Goal: Task Accomplishment & Management: Complete application form

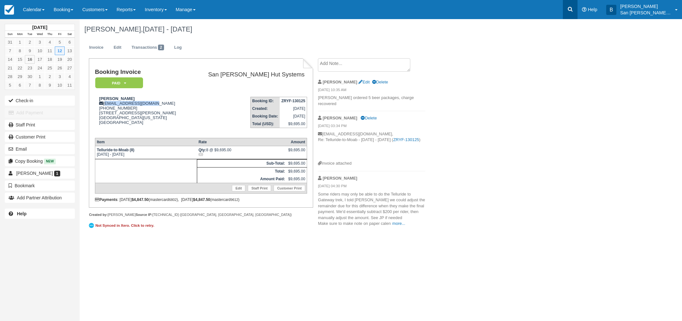
click at [571, 10] on link at bounding box center [570, 9] width 15 height 19
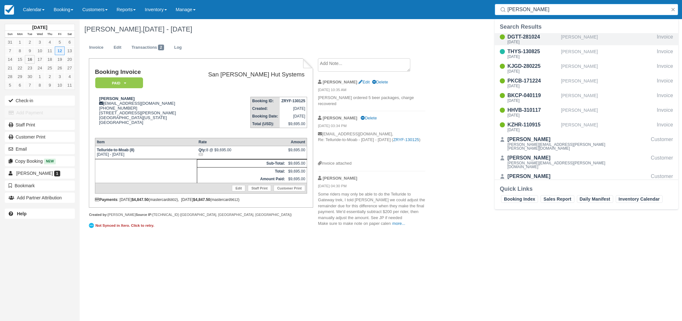
type input "alisa"
click at [530, 36] on div "DGTT-281024" at bounding box center [533, 37] width 51 height 8
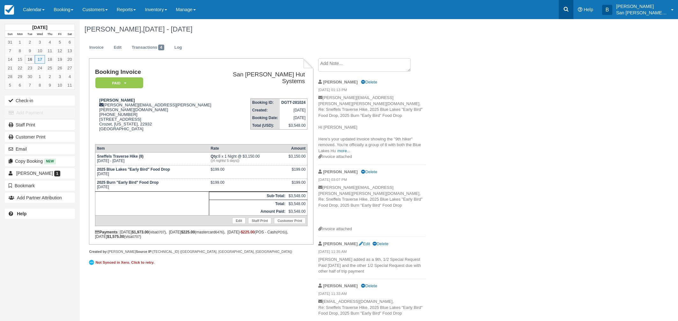
click at [569, 9] on icon at bounding box center [566, 9] width 6 height 6
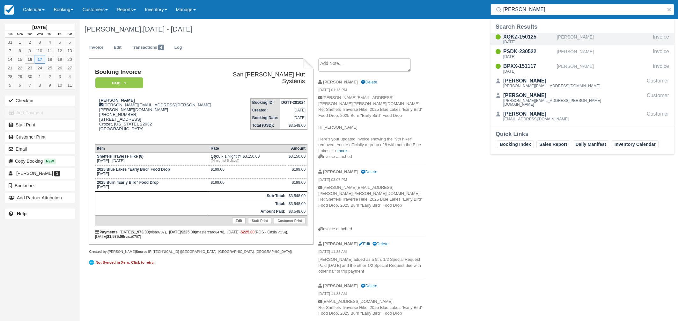
type input "McKee"
click at [520, 42] on div "[DATE]" at bounding box center [528, 42] width 51 height 4
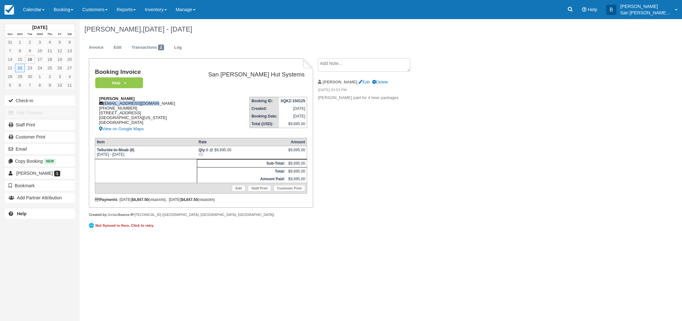
drag, startPoint x: 106, startPoint y: 104, endPoint x: 151, endPoint y: 104, distance: 45.6
click at [152, 104] on div "Steve McKee stevepmckee@gmail.com 1 (608) 698-3551 265 Wild Horse Drive Palm De…" at bounding box center [142, 114] width 94 height 37
copy div "stevepmckee@gmail.com"
click at [573, 9] on icon at bounding box center [570, 9] width 6 height 6
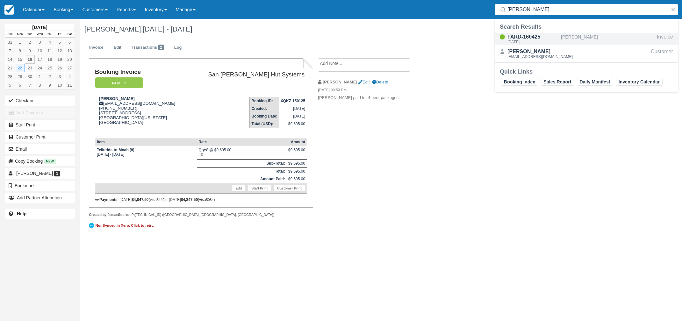
type input "Navarro"
click at [525, 40] on div "Tue Sep 23 2025" at bounding box center [533, 42] width 51 height 4
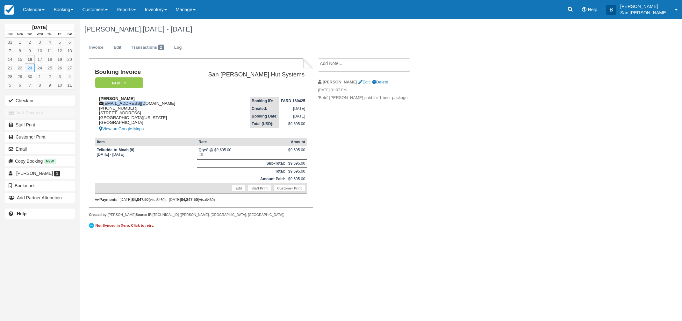
drag, startPoint x: 105, startPoint y: 104, endPoint x: 141, endPoint y: 105, distance: 36.0
click at [154, 103] on div "Beto Navarro beto_28@live.com 1 (970) 903-7016 2607 N College Dr Durango, Color…" at bounding box center [142, 114] width 94 height 37
copy div "[EMAIL_ADDRESS][DOMAIN_NAME]"
click at [578, 10] on link at bounding box center [570, 9] width 15 height 19
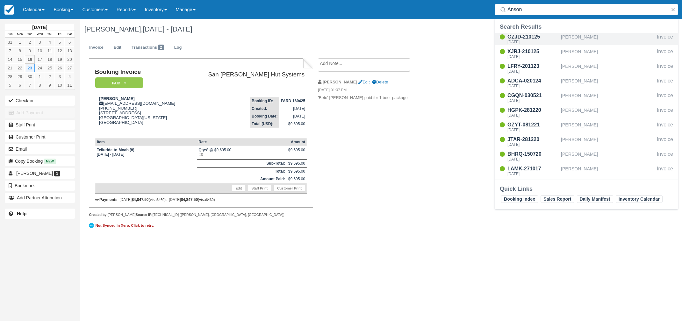
type input "Anson"
click at [530, 41] on div "[DATE]" at bounding box center [533, 42] width 51 height 4
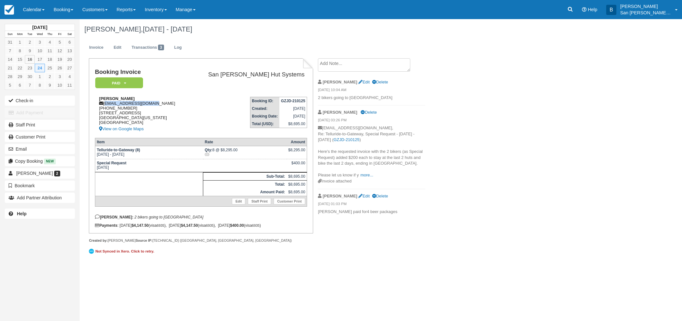
drag, startPoint x: 104, startPoint y: 103, endPoint x: 157, endPoint y: 103, distance: 52.6
click at [157, 103] on div "[PERSON_NAME] [PERSON_NAME][EMAIL_ADDRESS][DOMAIN_NAME] [PHONE_NUMBER] [STREET_…" at bounding box center [142, 114] width 94 height 37
copy div "philipanson@gmail.com"
click at [573, 11] on icon at bounding box center [570, 9] width 5 height 5
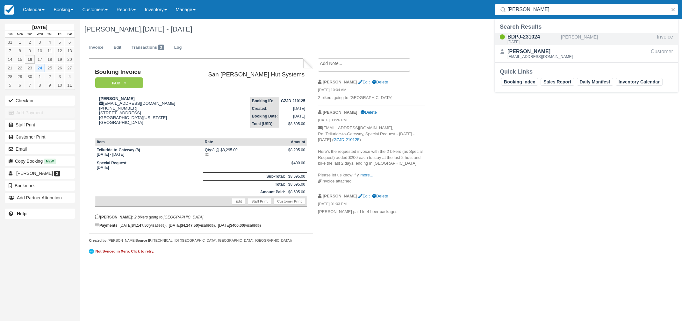
type input "Gouin"
click at [525, 35] on div "BDPJ-231024" at bounding box center [533, 37] width 51 height 8
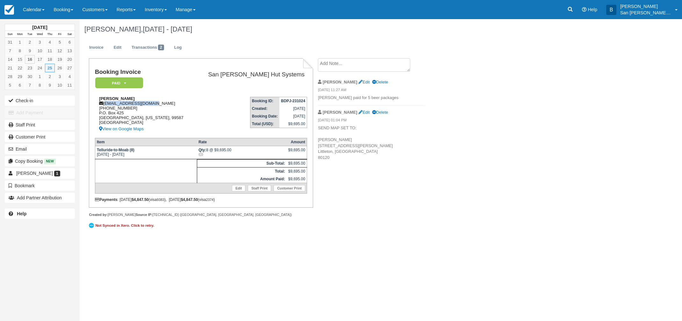
drag, startPoint x: 105, startPoint y: 103, endPoint x: 148, endPoint y: 103, distance: 43.0
click at [150, 102] on div "[PERSON_NAME] [PERSON_NAME][EMAIL_ADDRESS][DOMAIN_NAME] [PHONE_NUMBER] P.O. [ST…" at bounding box center [144, 114] width 99 height 37
copy div "[EMAIL_ADDRESS][DOMAIN_NAME]"
click at [573, 8] on icon at bounding box center [570, 9] width 5 height 5
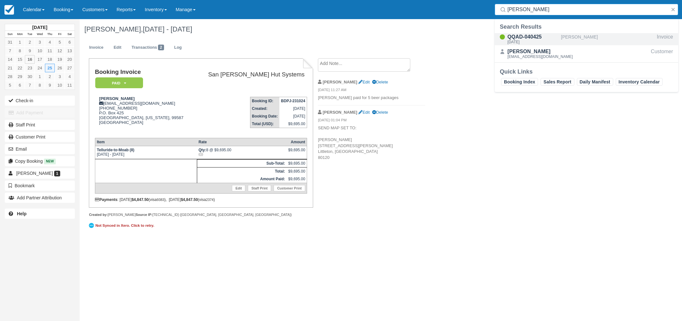
type input "Runyan"
click at [525, 37] on div "QQAD-040425" at bounding box center [533, 37] width 51 height 8
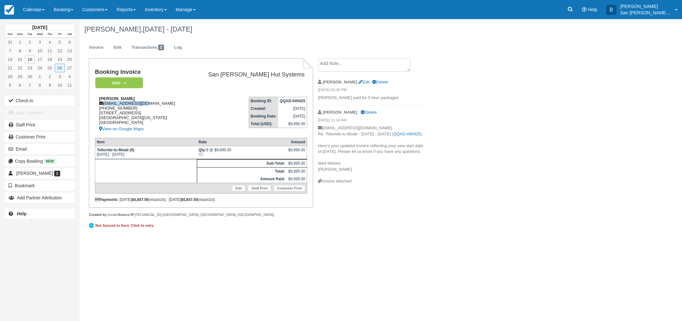
drag, startPoint x: 105, startPoint y: 104, endPoint x: 137, endPoint y: 104, distance: 32.8
click at [151, 103] on div "Curtis Runyan crunyan@gmail.com 1 (202) 986-4455 305 18th St Boulder, Colorado,…" at bounding box center [142, 114] width 94 height 37
copy div "crunyan@gmail.com"
click at [572, 7] on icon at bounding box center [570, 9] width 6 height 6
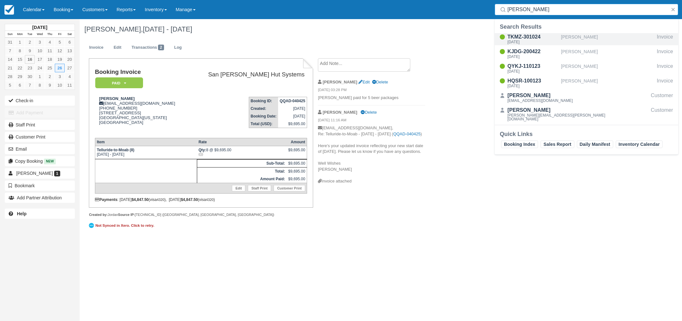
type input "belk"
click at [535, 38] on div "TKMZ-301024" at bounding box center [533, 37] width 51 height 8
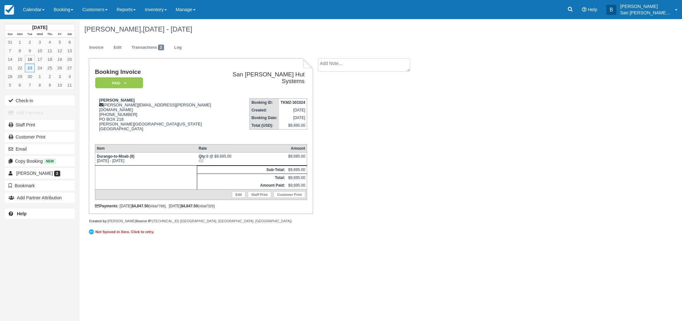
click at [336, 63] on textarea at bounding box center [364, 64] width 92 height 13
type textarea "[PERSON_NAME] paid for 3 beer packages"
click at [332, 104] on button "Create" at bounding box center [332, 101] width 29 height 11
click at [574, 9] on icon at bounding box center [570, 9] width 6 height 6
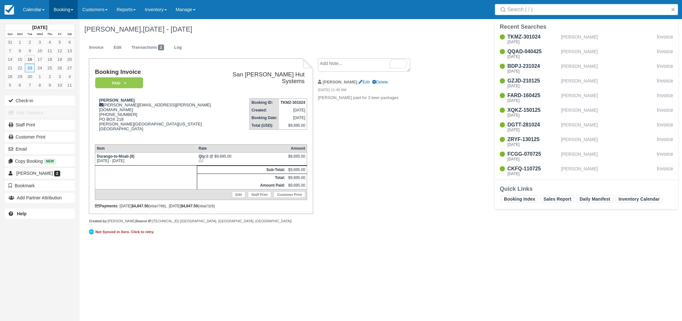
click at [70, 11] on link "Booking" at bounding box center [63, 9] width 29 height 19
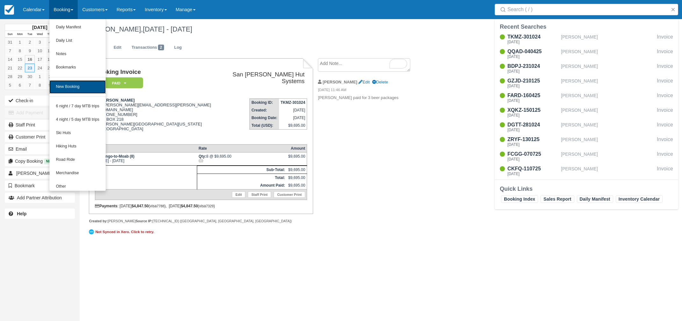
click at [75, 87] on link "New Booking" at bounding box center [77, 86] width 56 height 13
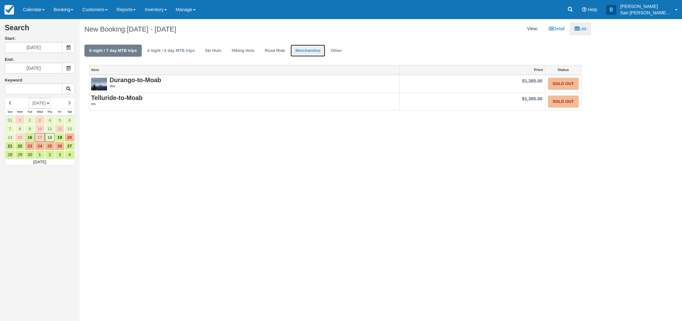
click at [314, 51] on link "Merchandise" at bounding box center [308, 51] width 35 height 12
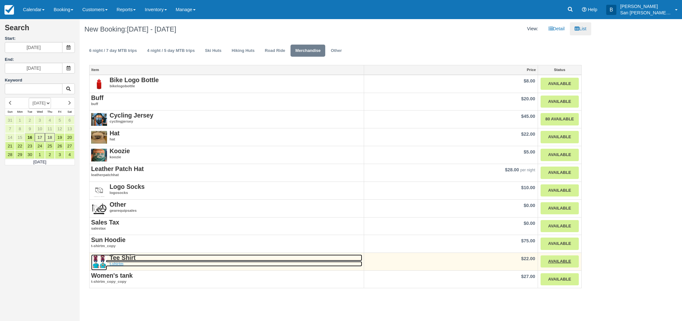
click at [127, 258] on strong "Tee Shirt" at bounding box center [123, 257] width 26 height 7
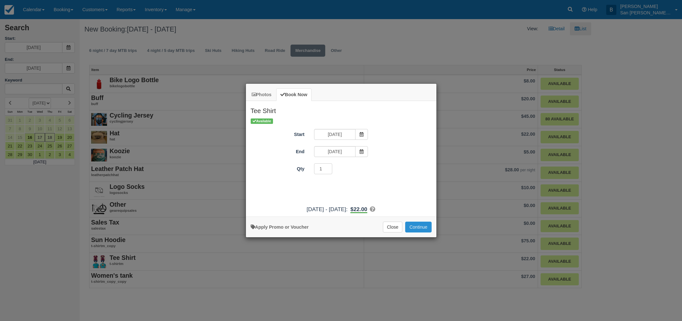
click at [420, 229] on button "Continue" at bounding box center [418, 227] width 26 height 11
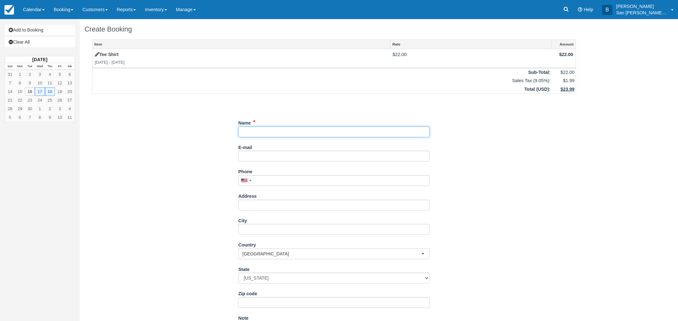
click at [266, 127] on input "Name" at bounding box center [333, 132] width 191 height 11
type input "Lisa Stewart"
click at [244, 157] on input "lsweetstewart@yahoo.com" at bounding box center [333, 156] width 191 height 11
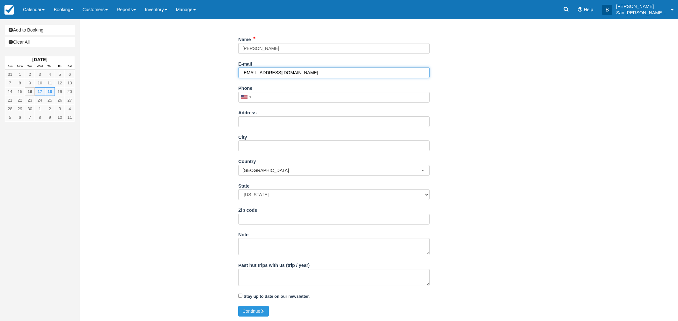
scroll to position [84, 0]
type input "lsweetstewart@yahoo.com"
click at [259, 309] on button "Continue" at bounding box center [253, 311] width 31 height 11
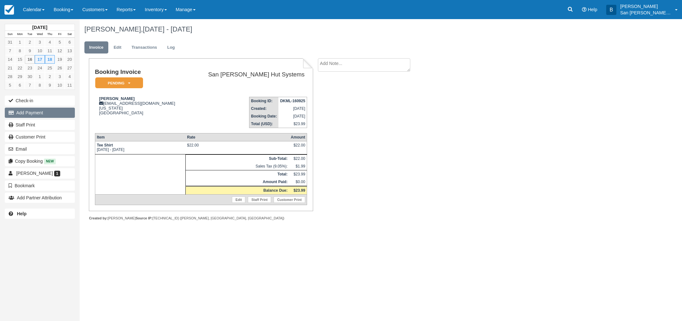
click at [41, 113] on button "Add Payment" at bounding box center [40, 113] width 70 height 10
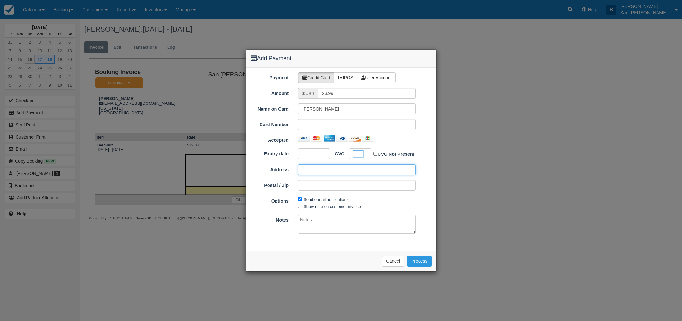
click at [328, 169] on input "Address" at bounding box center [357, 169] width 118 height 11
type input "834 Locust Ave"
type input "22902"
click at [423, 262] on button "Process" at bounding box center [419, 261] width 25 height 11
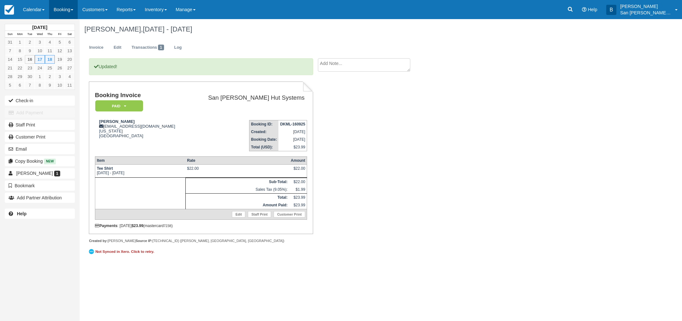
click at [62, 12] on link "Booking" at bounding box center [63, 9] width 29 height 19
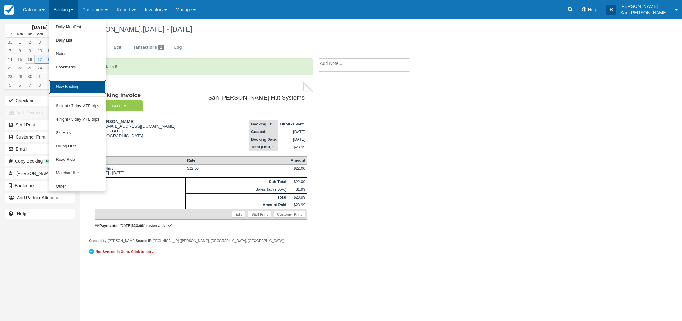
click at [81, 86] on link "New Booking" at bounding box center [77, 86] width 56 height 13
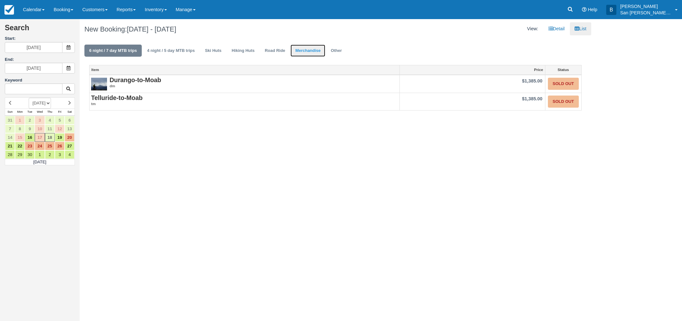
click at [319, 52] on link "Merchandise" at bounding box center [308, 51] width 35 height 12
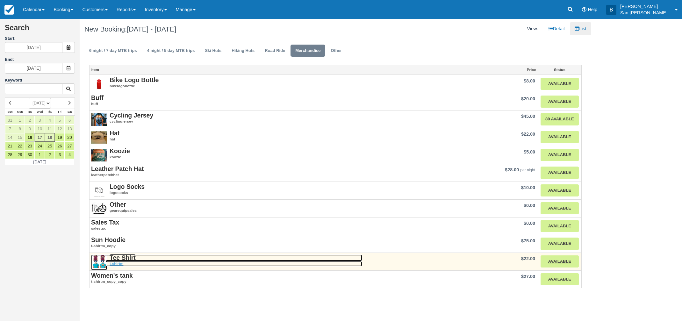
click at [127, 258] on strong "Tee Shirt" at bounding box center [123, 257] width 26 height 7
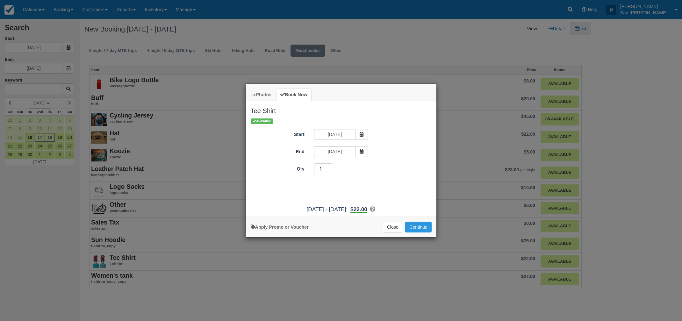
drag, startPoint x: 323, startPoint y: 168, endPoint x: 317, endPoint y: 170, distance: 6.3
click at [317, 170] on input "1" at bounding box center [323, 169] width 18 height 11
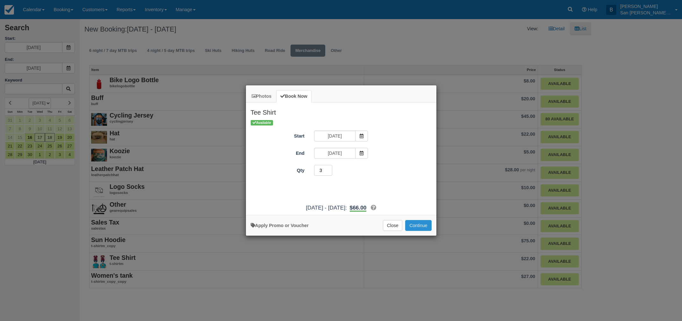
type input "3"
click at [425, 228] on button "Continue" at bounding box center [418, 225] width 26 height 11
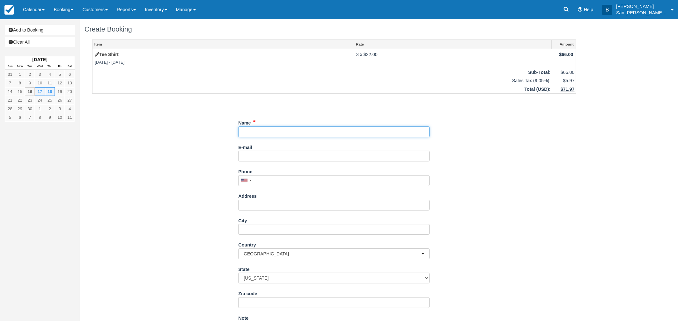
click at [249, 133] on input "Name" at bounding box center [333, 132] width 191 height 11
type input "[PERSON_NAME]"
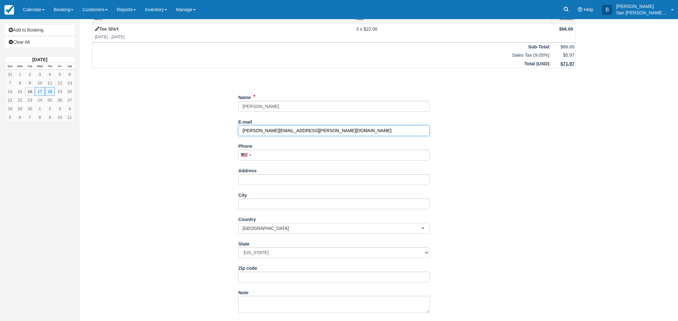
scroll to position [84, 0]
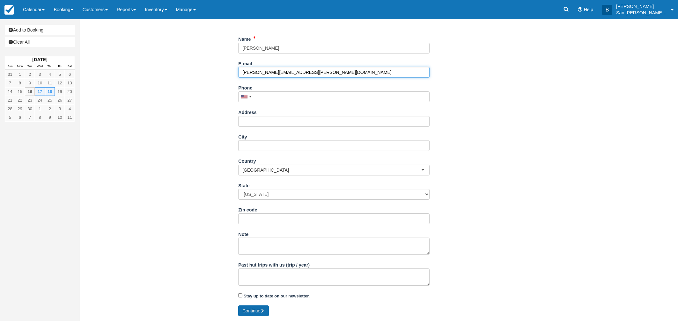
type input "[PERSON_NAME][EMAIL_ADDRESS][PERSON_NAME][DOMAIN_NAME]"
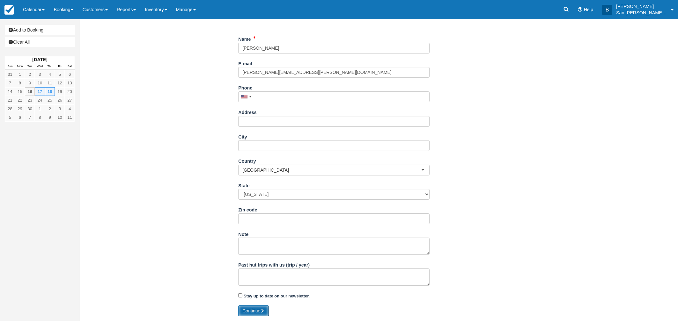
click at [265, 309] on icon "submit" at bounding box center [262, 311] width 4 height 4
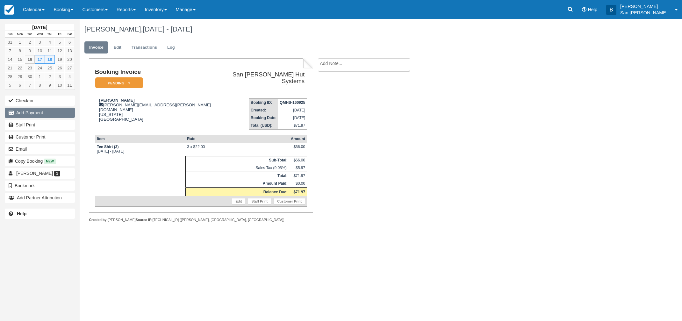
click at [35, 112] on button "Add Payment" at bounding box center [40, 113] width 70 height 10
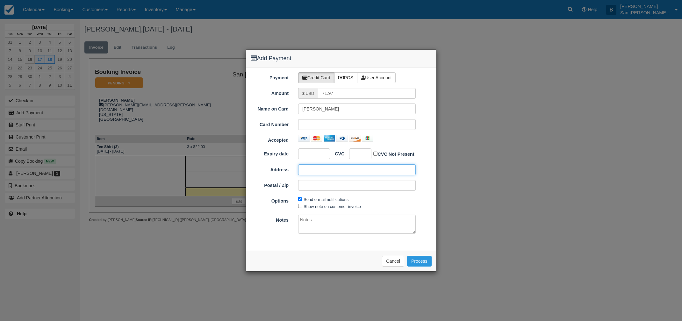
drag, startPoint x: 309, startPoint y: 169, endPoint x: 528, endPoint y: 166, distance: 218.0
click at [310, 169] on input "Address" at bounding box center [357, 169] width 118 height 11
type input "756 Lexington Ave"
type input "22902"
click at [423, 260] on button "Process" at bounding box center [419, 261] width 25 height 11
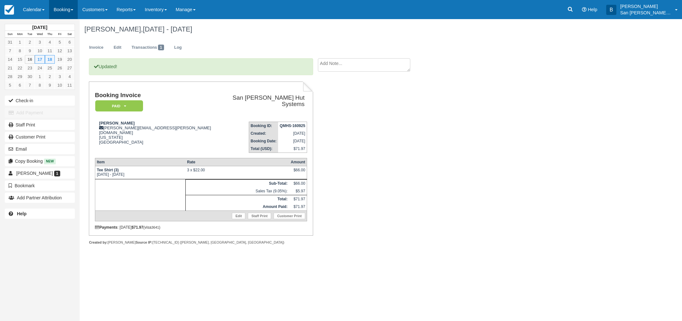
click at [64, 12] on link "Booking" at bounding box center [63, 9] width 29 height 19
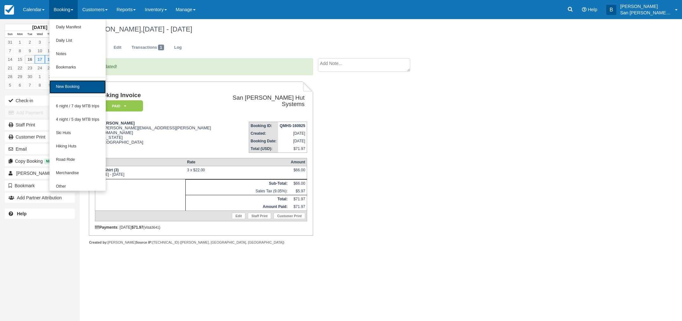
click at [73, 89] on link "New Booking" at bounding box center [77, 86] width 56 height 13
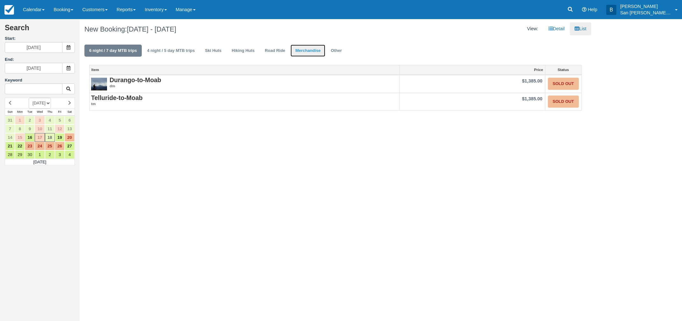
click at [314, 47] on link "Merchandise" at bounding box center [308, 51] width 35 height 12
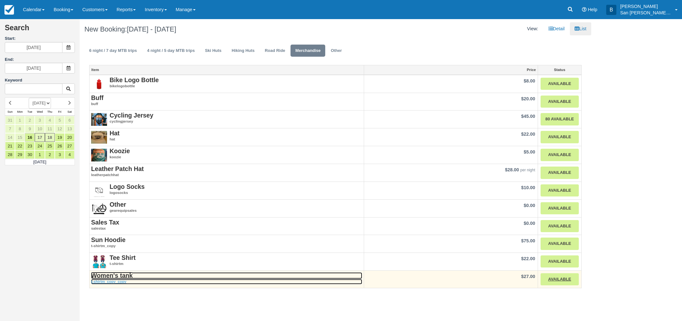
click at [122, 275] on strong "Women's tank" at bounding box center [112, 275] width 42 height 7
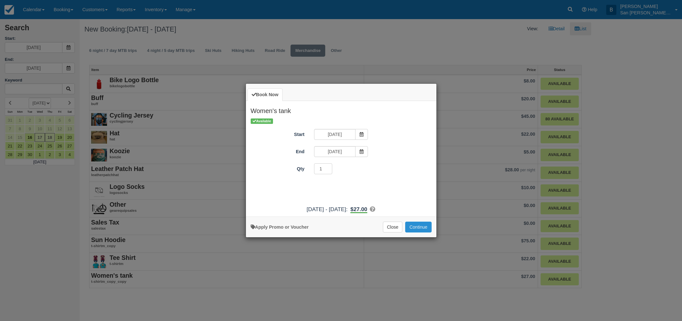
click at [419, 228] on button "Continue" at bounding box center [418, 227] width 26 height 11
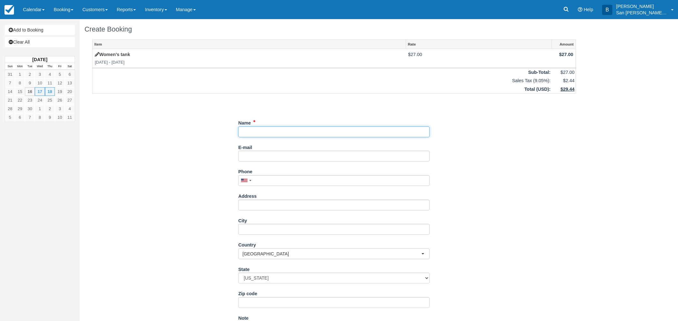
click at [260, 134] on input "Name" at bounding box center [333, 132] width 191 height 11
type input "Nicola Mcgoff"
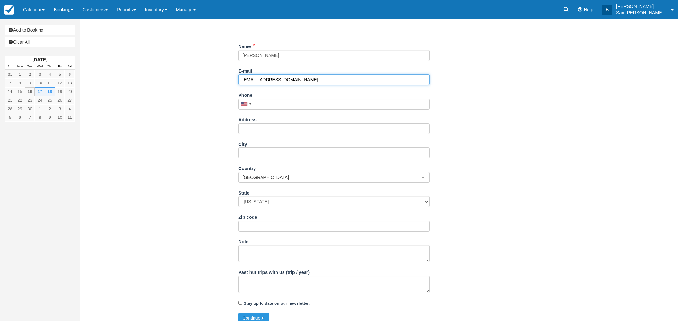
scroll to position [84, 0]
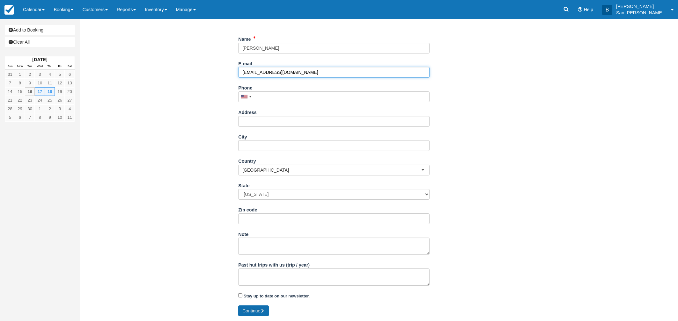
type input "nicolamcgoff@gmail.com"
click at [269, 311] on button "Continue" at bounding box center [253, 311] width 31 height 11
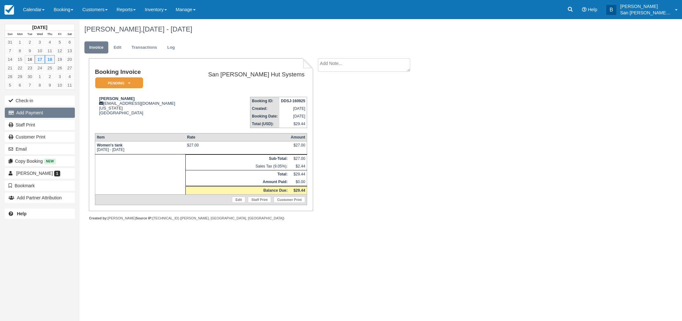
click at [24, 113] on button "Add Payment" at bounding box center [40, 113] width 70 height 10
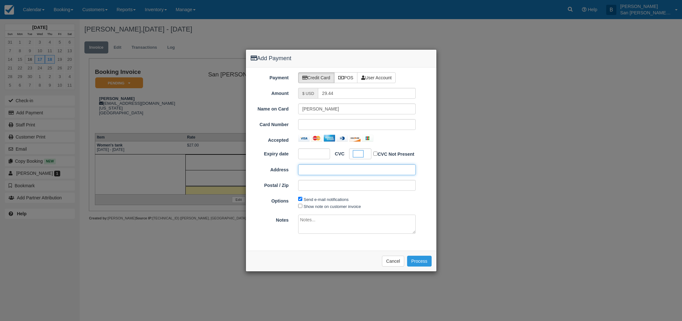
click at [307, 174] on input "Address" at bounding box center [357, 169] width 118 height 11
type input "8088 Blenheim Rd"
type input "24590"
click at [419, 259] on button "Process" at bounding box center [419, 261] width 25 height 11
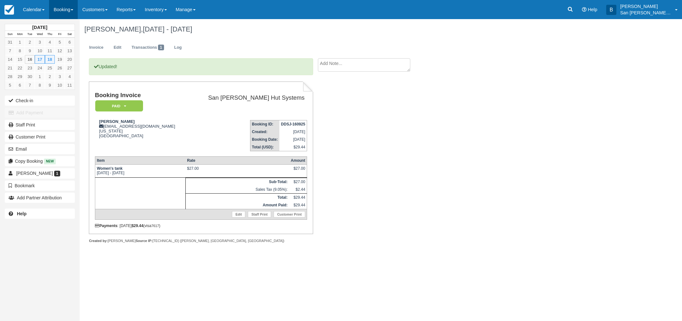
click at [65, 11] on link "Booking" at bounding box center [63, 9] width 29 height 19
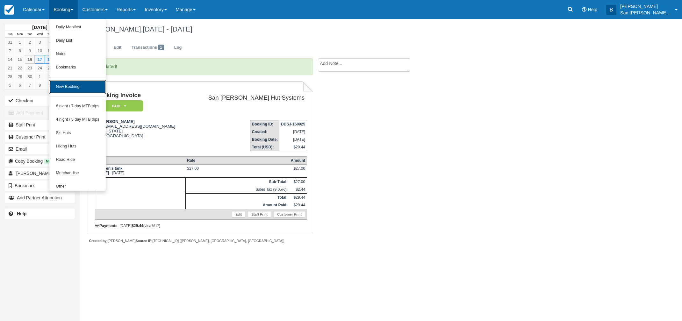
click at [77, 91] on link "New Booking" at bounding box center [77, 86] width 56 height 13
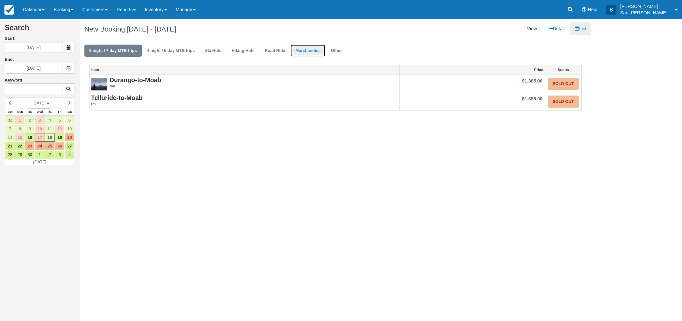
click at [317, 52] on link "Merchandise" at bounding box center [308, 51] width 35 height 12
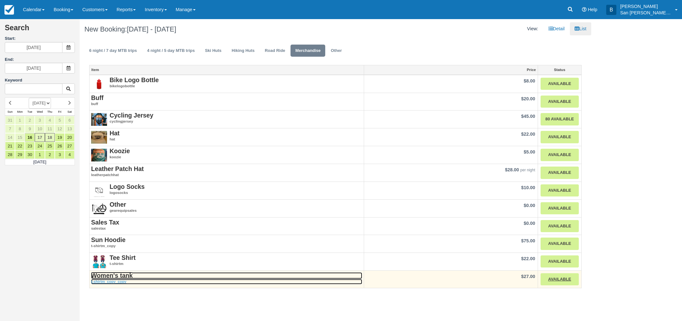
click at [125, 276] on strong "Women's tank" at bounding box center [112, 275] width 42 height 7
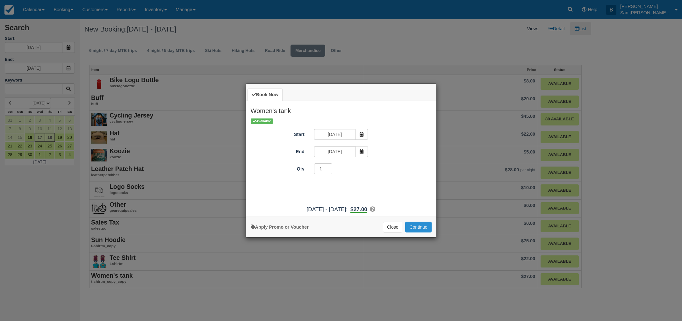
click at [424, 227] on button "Continue" at bounding box center [418, 227] width 26 height 11
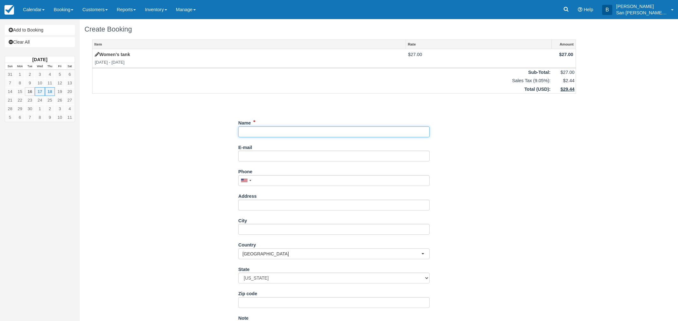
click at [271, 134] on input "Name" at bounding box center [333, 132] width 191 height 11
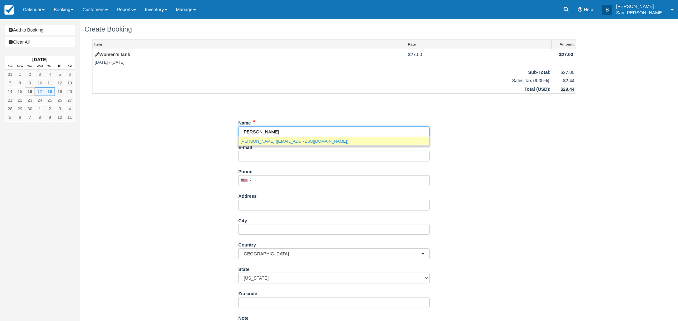
click at [272, 141] on link "[PERSON_NAME] ([EMAIL_ADDRESS][DOMAIN_NAME])" at bounding box center [333, 141] width 191 height 8
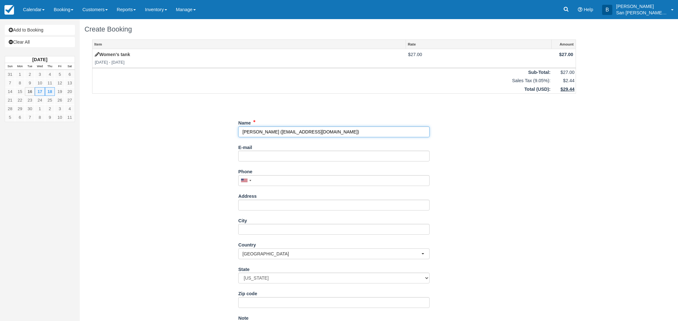
type input "[PERSON_NAME]"
type input "[EMAIL_ADDRESS][DOMAIN_NAME]"
select select "CO"
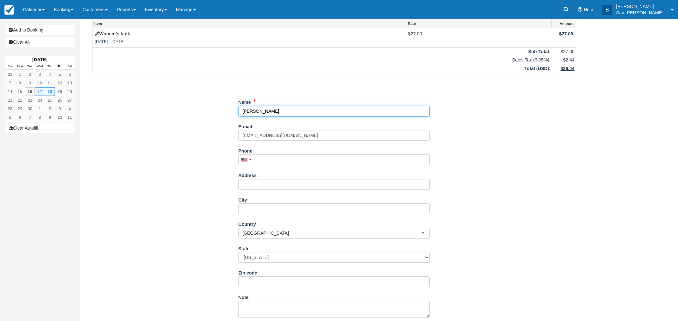
scroll to position [84, 0]
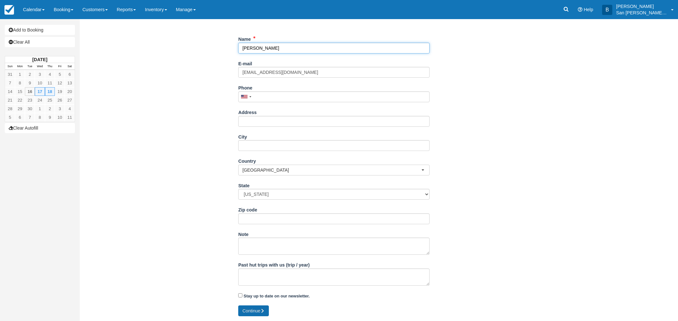
type input "[PERSON_NAME]"
click at [264, 308] on button "Continue" at bounding box center [253, 311] width 31 height 11
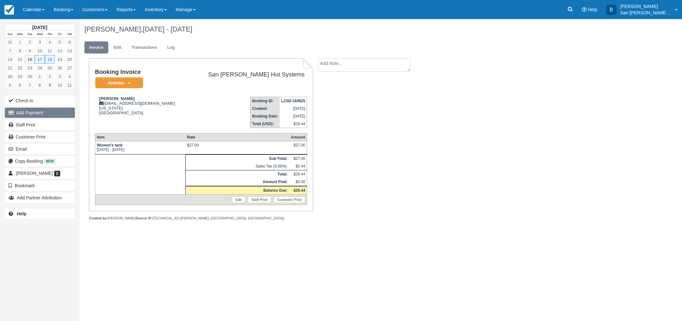
click at [30, 114] on button "Add Payment" at bounding box center [40, 113] width 70 height 10
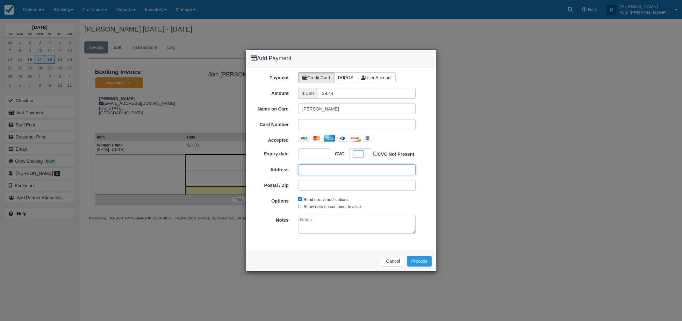
click at [324, 170] on input "Address" at bounding box center [357, 169] width 118 height 11
type input "834 Locust Ave"
type input "22902"
click at [424, 260] on button "Process" at bounding box center [419, 261] width 25 height 11
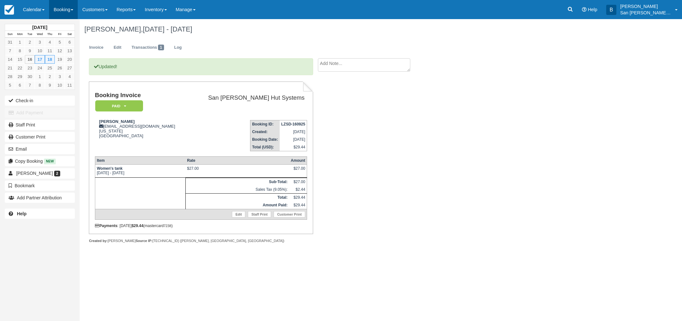
click at [72, 12] on link "Booking" at bounding box center [63, 9] width 29 height 19
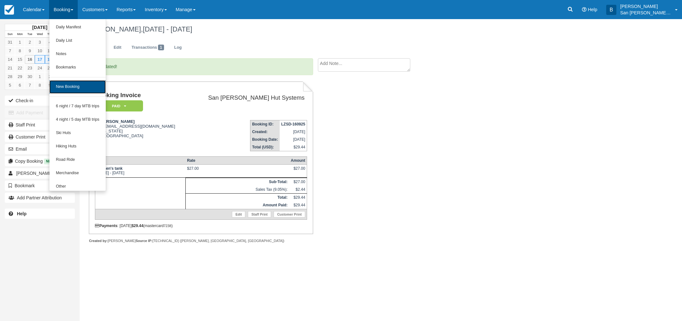
click at [76, 87] on link "New Booking" at bounding box center [77, 86] width 56 height 13
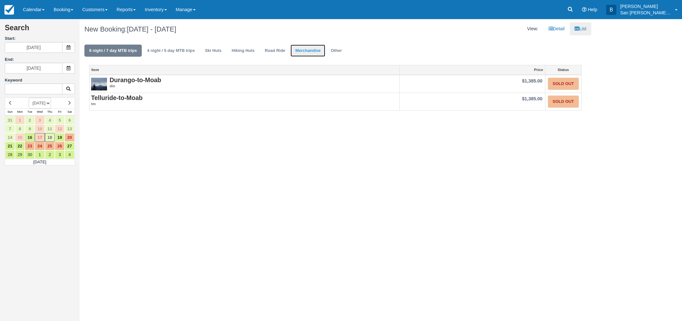
click at [311, 55] on link "Merchandise" at bounding box center [308, 51] width 35 height 12
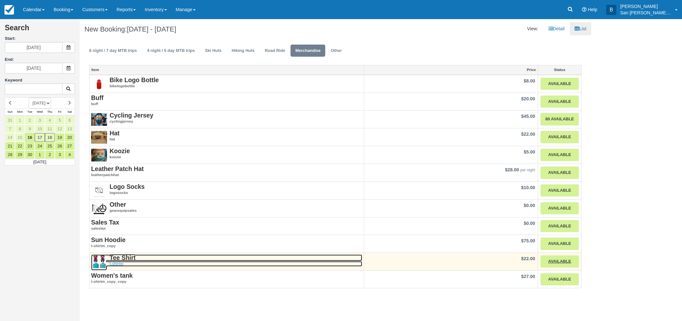
click at [128, 261] on strong "Tee Shirt" at bounding box center [123, 257] width 26 height 7
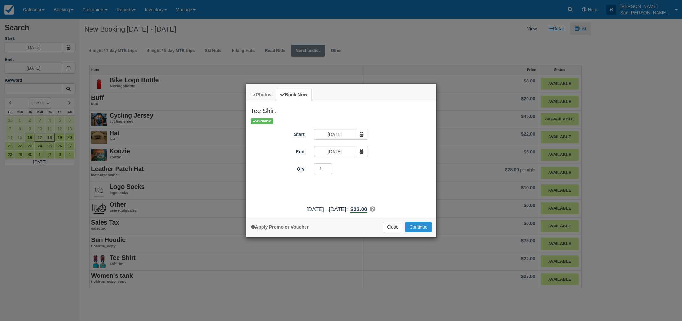
click at [426, 231] on button "Continue" at bounding box center [418, 227] width 26 height 11
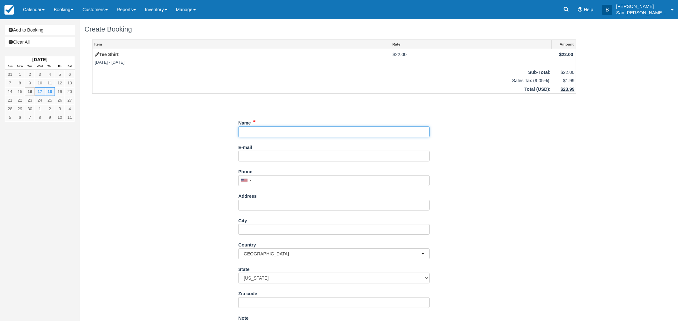
click at [272, 128] on input "Name" at bounding box center [333, 132] width 191 height 11
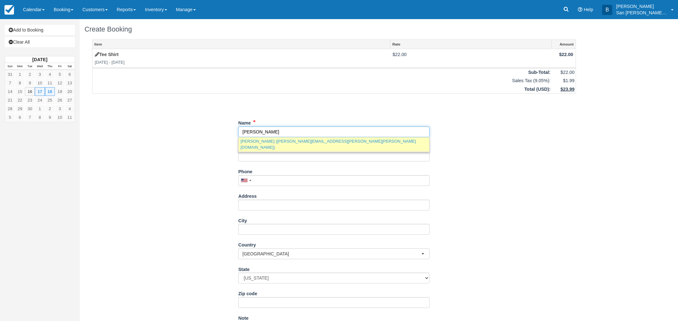
click at [271, 141] on link "Alisa Wilson (alisa.dale.wilson@gmail.com)" at bounding box center [333, 144] width 191 height 14
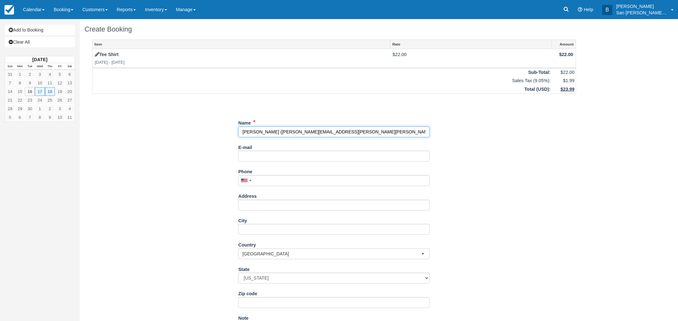
type input "[PERSON_NAME]"
type input "[PERSON_NAME][EMAIL_ADDRESS][PERSON_NAME][PERSON_NAME][DOMAIN_NAME]"
type input "+14342498417"
type input "[STREET_ADDRESS]"
type input "Crozet"
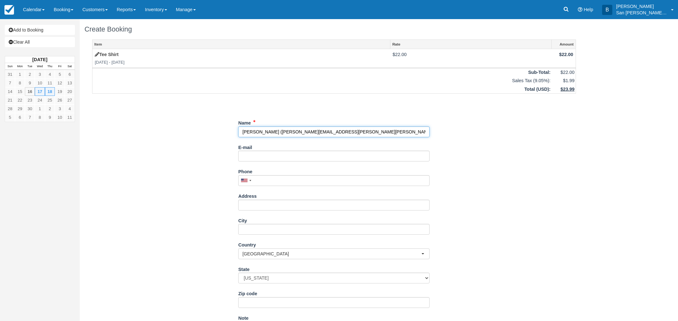
select select "VA"
type input "22932"
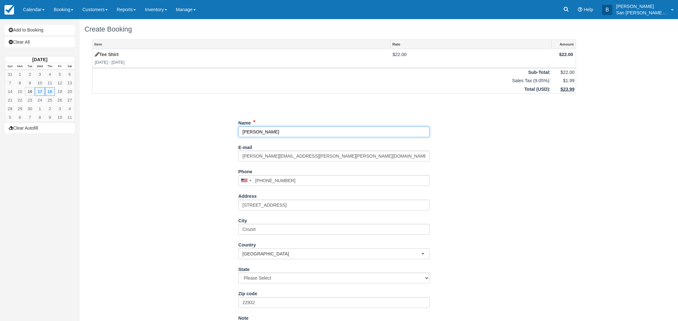
select select "VA"
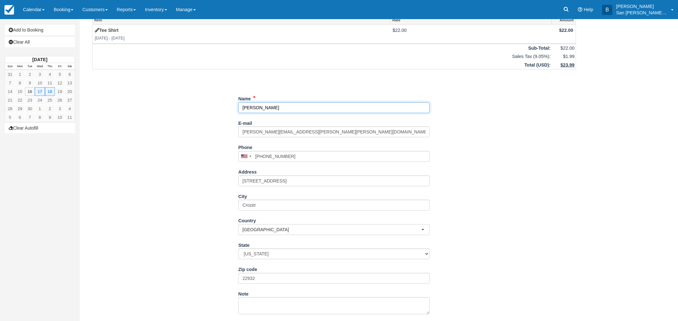
scroll to position [84, 0]
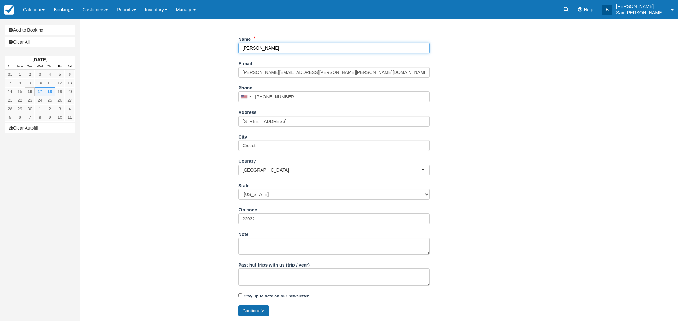
type input "[PERSON_NAME]"
click at [252, 309] on button "Continue" at bounding box center [253, 311] width 31 height 11
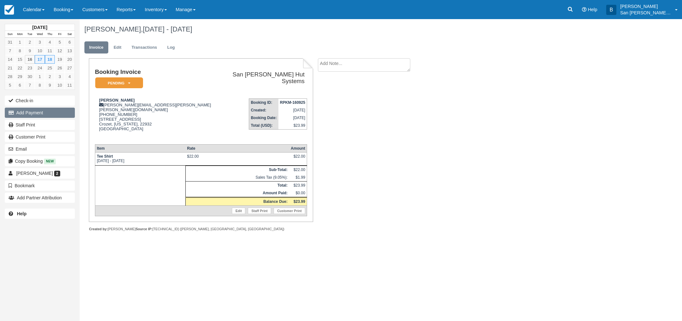
click at [28, 109] on button "Add Payment" at bounding box center [40, 113] width 70 height 10
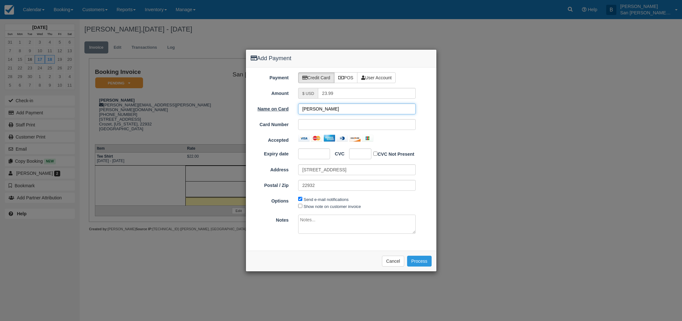
drag, startPoint x: 335, startPoint y: 107, endPoint x: 257, endPoint y: 107, distance: 77.8
click at [257, 107] on div "Name on Card Alisa Wilson" at bounding box center [341, 109] width 191 height 11
type input "Nicola M McGoff"
click at [424, 260] on button "Process" at bounding box center [419, 261] width 25 height 11
